Goal: Find specific page/section: Find specific page/section

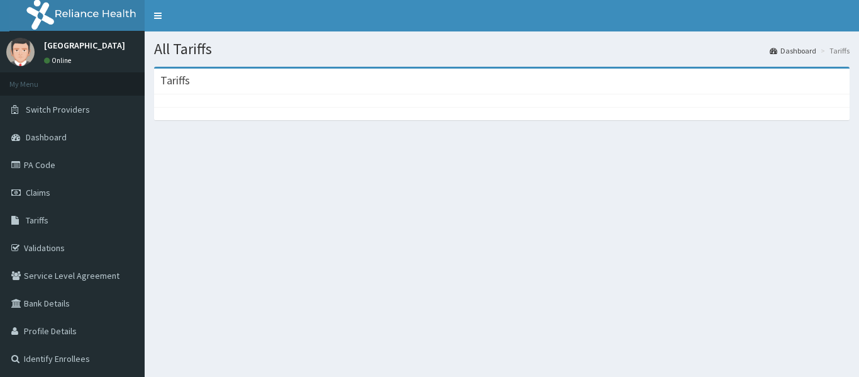
click at [426, 146] on section "Tariffs" at bounding box center [502, 135] width 715 height 157
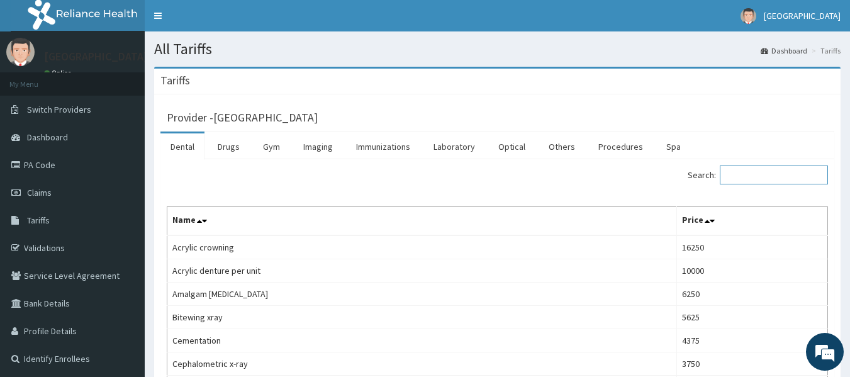
click at [752, 172] on input "Search:" at bounding box center [774, 174] width 108 height 19
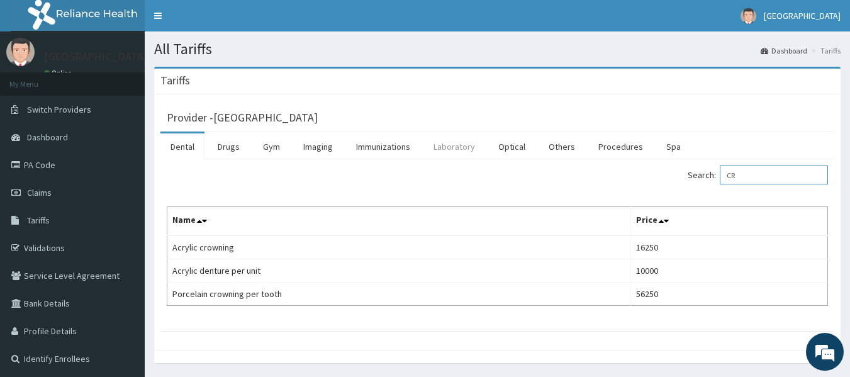
type input "CR"
click at [454, 153] on link "Laboratory" at bounding box center [454, 146] width 62 height 26
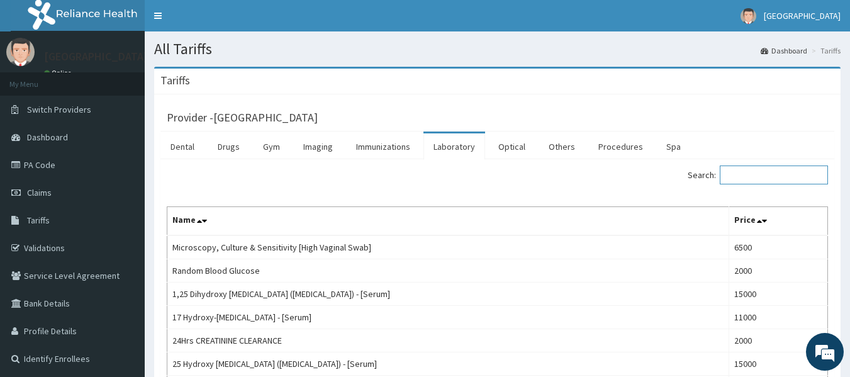
click at [753, 178] on input "Search:" at bounding box center [774, 174] width 108 height 19
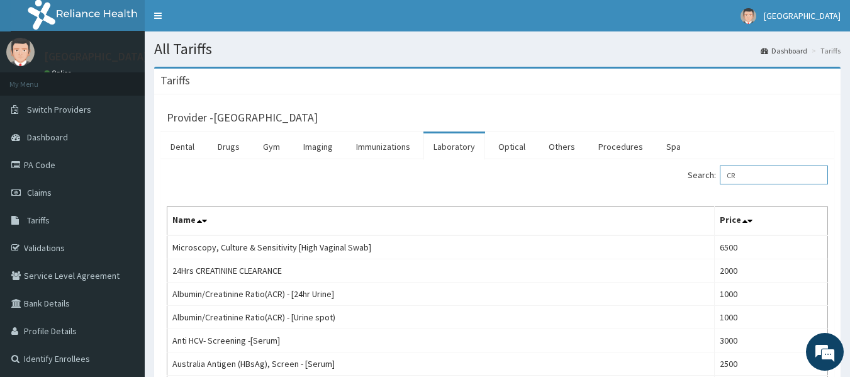
type input "C"
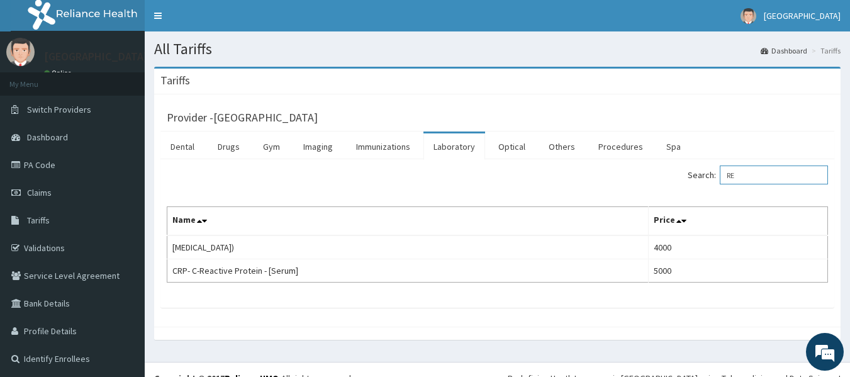
type input "R"
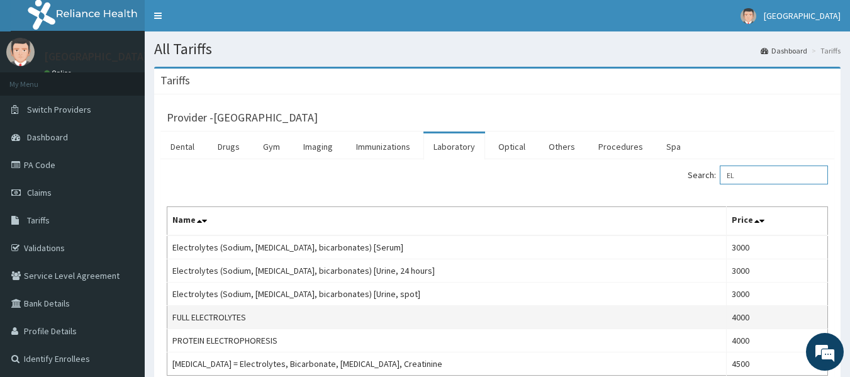
type input "E"
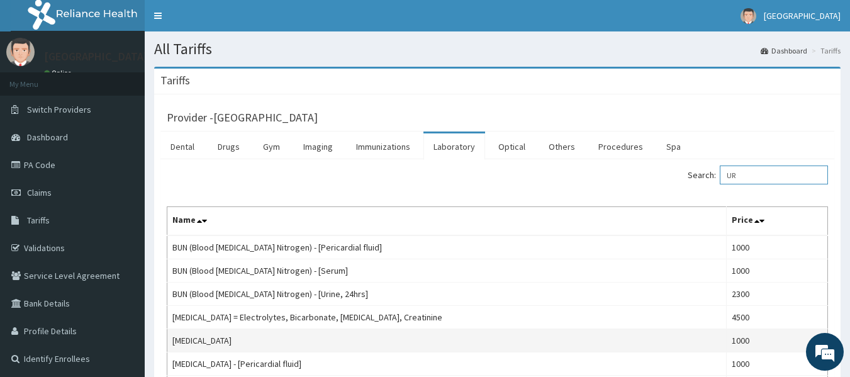
type input "U"
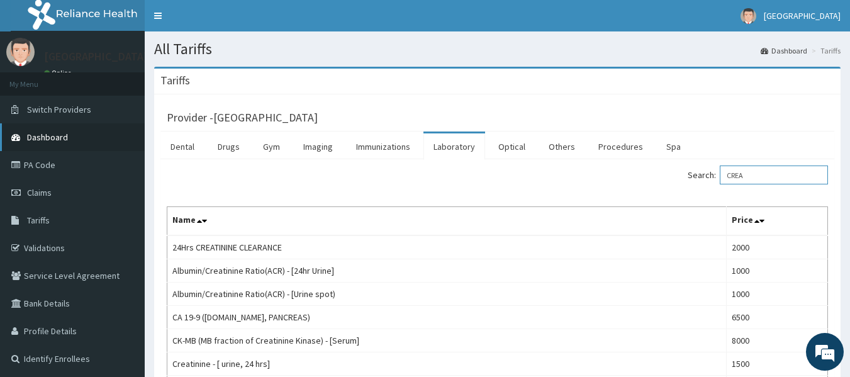
type input "CREA"
click at [67, 138] on link "Dashboard" at bounding box center [72, 137] width 145 height 28
